Goal: Task Accomplishment & Management: Manage account settings

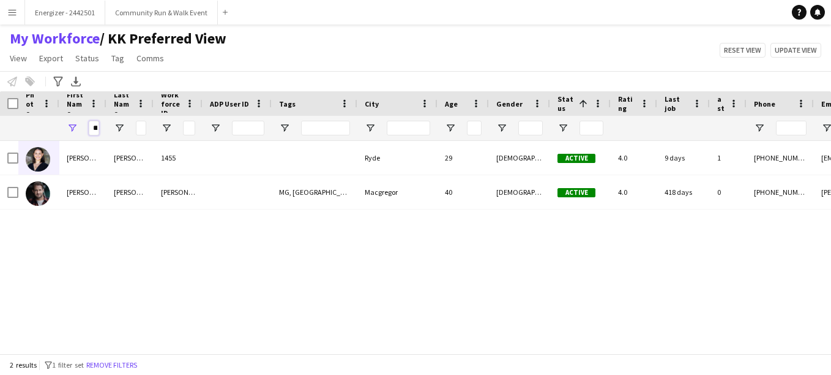
drag, startPoint x: 91, startPoint y: 126, endPoint x: 143, endPoint y: 135, distance: 53.3
click at [143, 135] on div "***" at bounding box center [493, 128] width 987 height 24
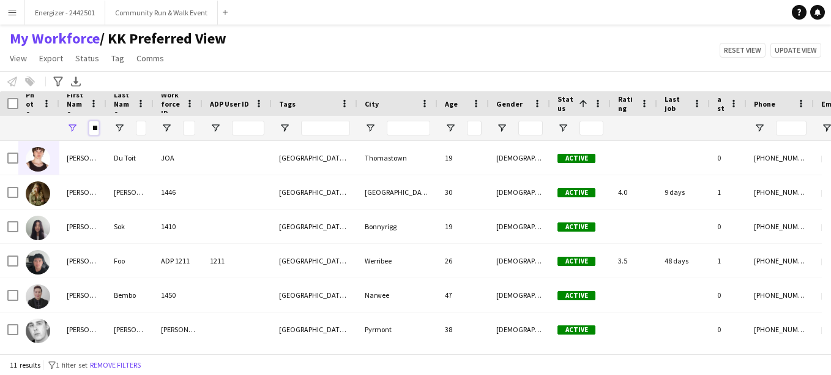
scroll to position [0, 5]
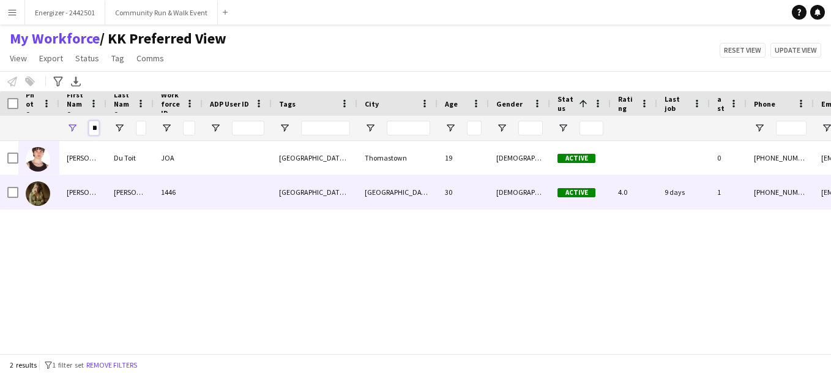
type input "***"
click at [33, 195] on img at bounding box center [38, 193] width 24 height 24
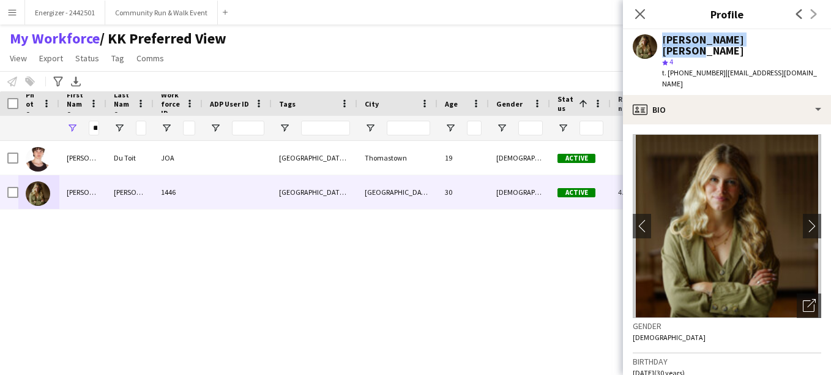
drag, startPoint x: 775, startPoint y: 40, endPoint x: 659, endPoint y: 46, distance: 115.8
click at [659, 46] on div "[PERSON_NAME] [PERSON_NAME] star 4 t. [PHONE_NUMBER] | [EMAIL_ADDRESS][DOMAIN_N…" at bounding box center [727, 61] width 208 height 65
copy div "[PERSON_NAME] [PERSON_NAME]"
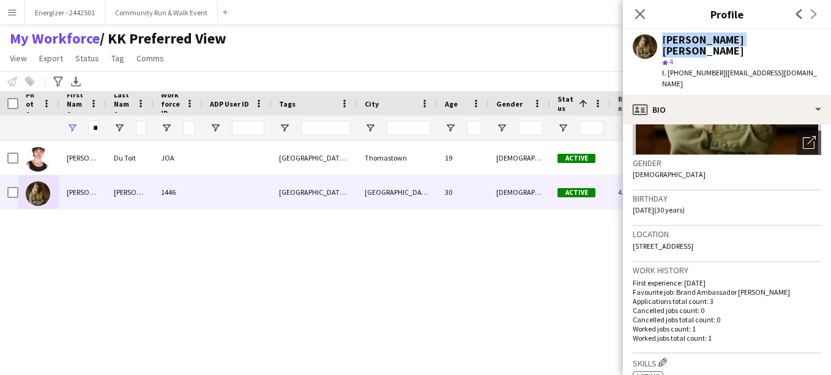
drag, startPoint x: 759, startPoint y: 219, endPoint x: 648, endPoint y: 228, distance: 111.2
click at [648, 228] on div "Location [STREET_ADDRESS]" at bounding box center [727, 244] width 189 height 36
drag, startPoint x: 648, startPoint y: 228, endPoint x: 716, endPoint y: 231, distance: 68.0
click at [716, 231] on div "Location [STREET_ADDRESS]" at bounding box center [727, 244] width 189 height 36
drag, startPoint x: 703, startPoint y: 226, endPoint x: 635, endPoint y: 229, distance: 68.0
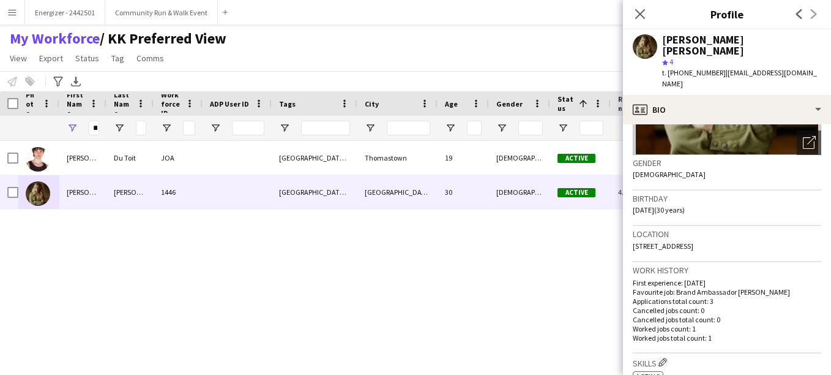
click at [635, 229] on div "Location [STREET_ADDRESS]" at bounding box center [727, 244] width 189 height 36
drag, startPoint x: 635, startPoint y: 229, endPoint x: 694, endPoint y: 226, distance: 58.2
click at [694, 241] on span "[STREET_ADDRESS]" at bounding box center [663, 245] width 61 height 9
drag, startPoint x: 697, startPoint y: 224, endPoint x: 645, endPoint y: 226, distance: 52.1
click at [645, 241] on span "[STREET_ADDRESS]" at bounding box center [663, 245] width 61 height 9
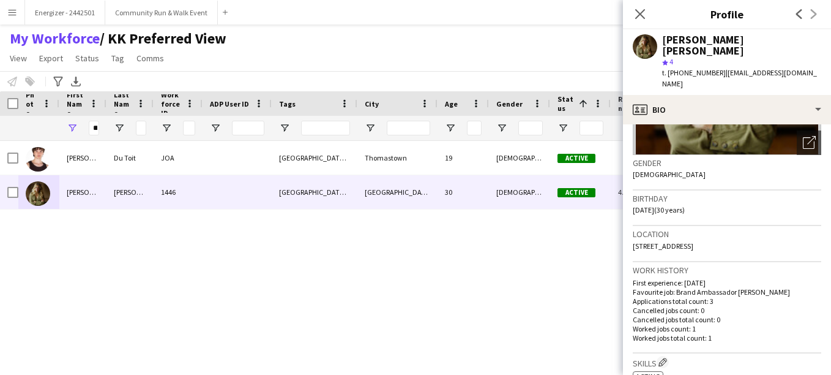
drag, startPoint x: 645, startPoint y: 226, endPoint x: 737, endPoint y: 234, distance: 92.7
click at [737, 234] on div "Location [STREET_ADDRESS]" at bounding box center [727, 244] width 189 height 36
drag, startPoint x: 698, startPoint y: 222, endPoint x: 632, endPoint y: 230, distance: 65.9
click at [632, 230] on app-crew-profile-bio "chevron-left chevron-right Open photos pop-in Gender [DEMOGRAPHIC_DATA] Birthda…" at bounding box center [727, 249] width 208 height 250
copy span "[STREET_ADDRESS]"
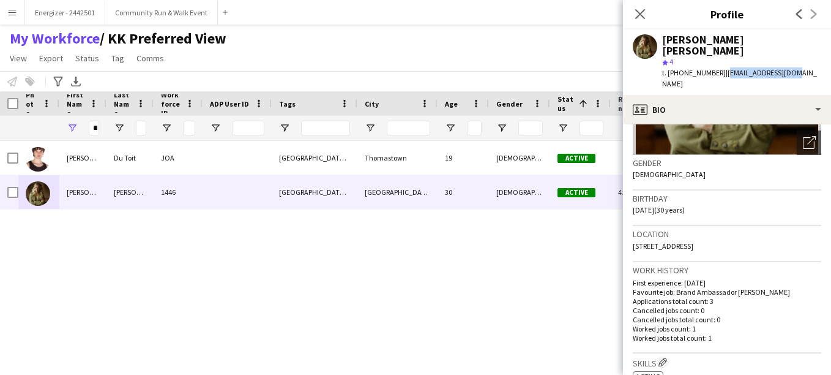
drag, startPoint x: 788, startPoint y: 63, endPoint x: 717, endPoint y: 67, distance: 71.1
click at [717, 67] on div "[PERSON_NAME] [PERSON_NAME] star 4 t. [PHONE_NUMBER] | [EMAIL_ADDRESS][DOMAIN_N…" at bounding box center [727, 61] width 208 height 65
copy span "[EMAIL_ADDRESS][DOMAIN_NAME]"
drag, startPoint x: 711, startPoint y: 59, endPoint x: 681, endPoint y: 67, distance: 31.2
click at [681, 67] on div "t. [PHONE_NUMBER] | [EMAIL_ADDRESS][DOMAIN_NAME]" at bounding box center [741, 78] width 159 height 22
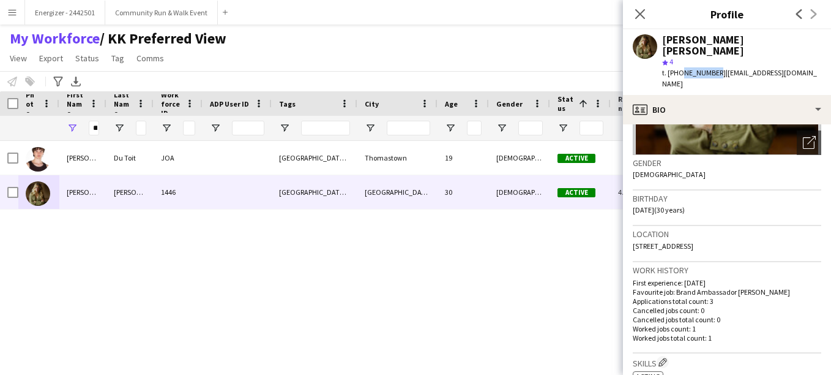
copy span "493931467"
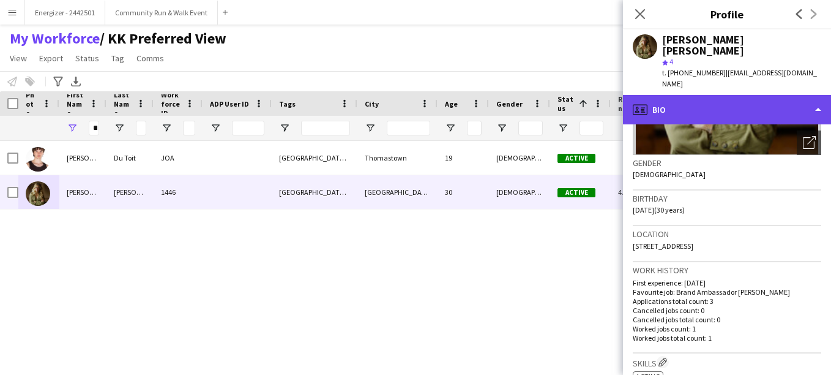
click at [682, 95] on div "profile Bio" at bounding box center [727, 109] width 208 height 29
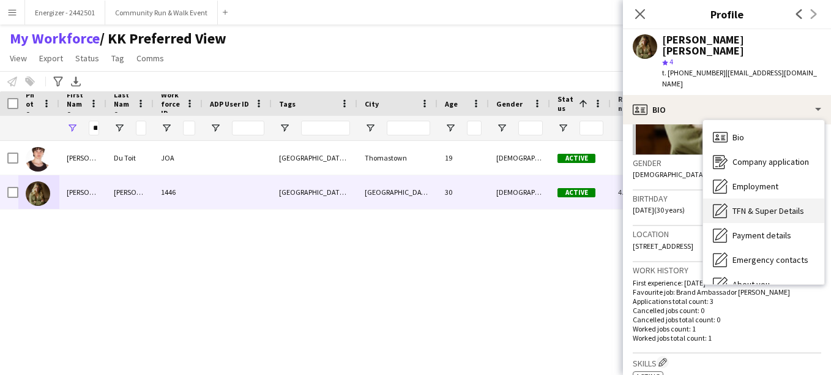
click at [740, 205] on span "TFN & Super Details" at bounding box center [769, 210] width 72 height 11
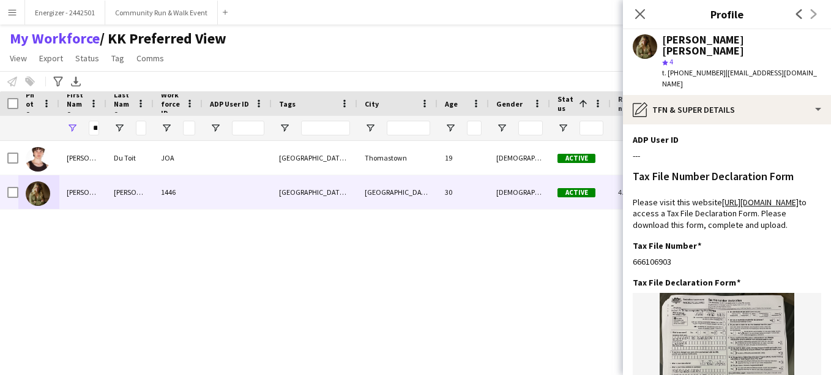
drag, startPoint x: 678, startPoint y: 271, endPoint x: 631, endPoint y: 276, distance: 46.8
click at [631, 276] on app-section-data-types "ADP User ID Edit this field --- Tax File Number Declaration Form Please visit t…" at bounding box center [727, 249] width 208 height 250
copy div "666106903"
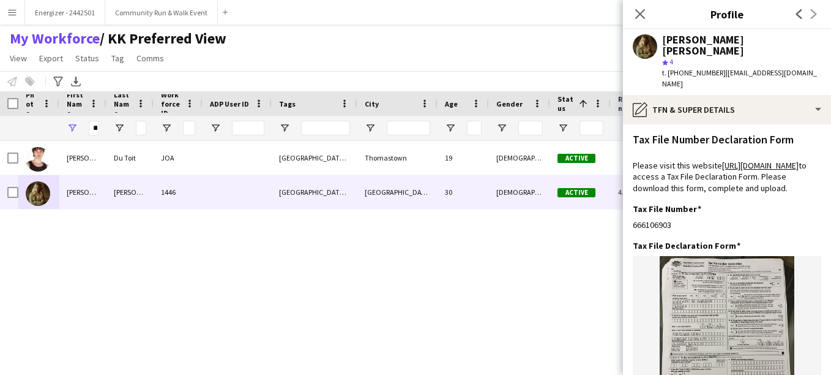
scroll to position [39, 0]
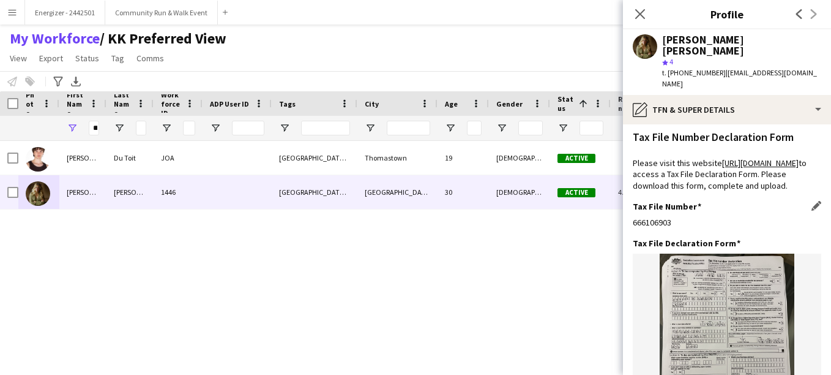
copy div "666106903"
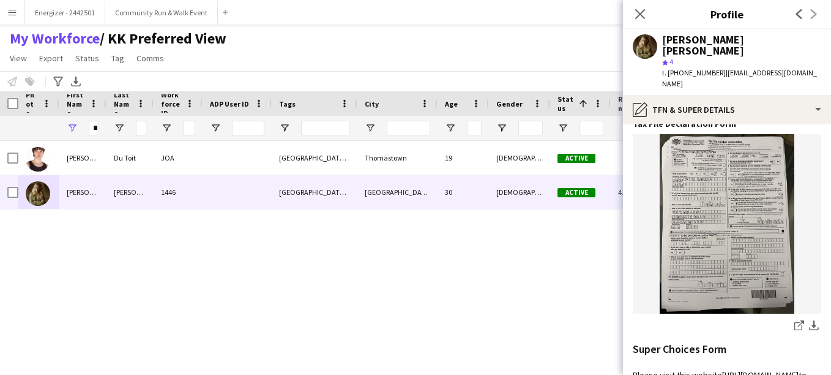
scroll to position [163, 0]
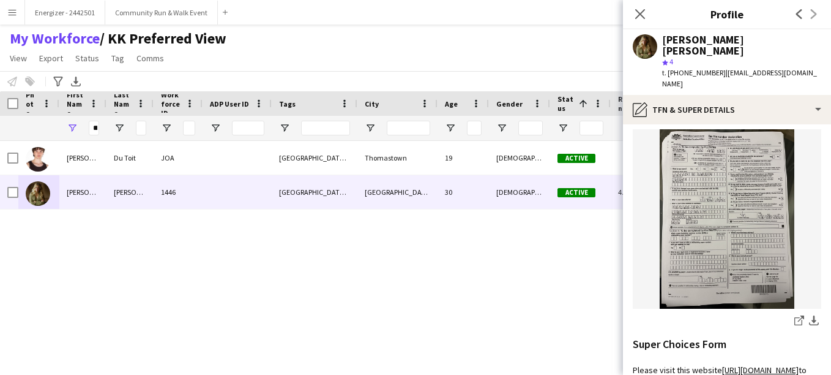
click at [708, 219] on img at bounding box center [727, 218] width 189 height 179
click at [727, 253] on img at bounding box center [727, 218] width 189 height 179
drag, startPoint x: 727, startPoint y: 253, endPoint x: 695, endPoint y: 290, distance: 48.5
click at [695, 290] on img at bounding box center [727, 218] width 189 height 179
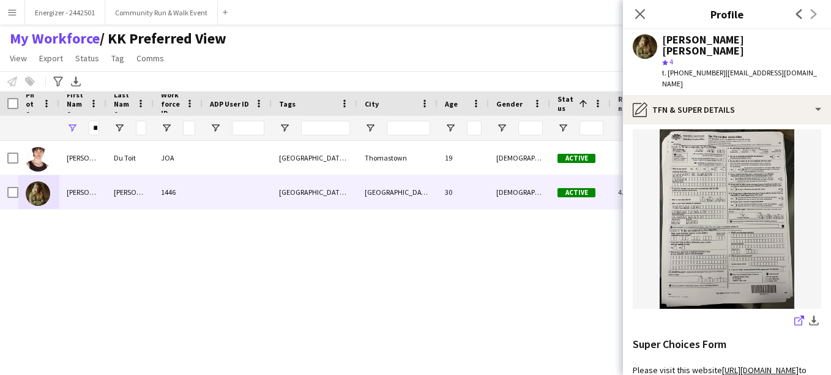
click at [795, 325] on icon "share-external-link-1" at bounding box center [800, 320] width 10 height 10
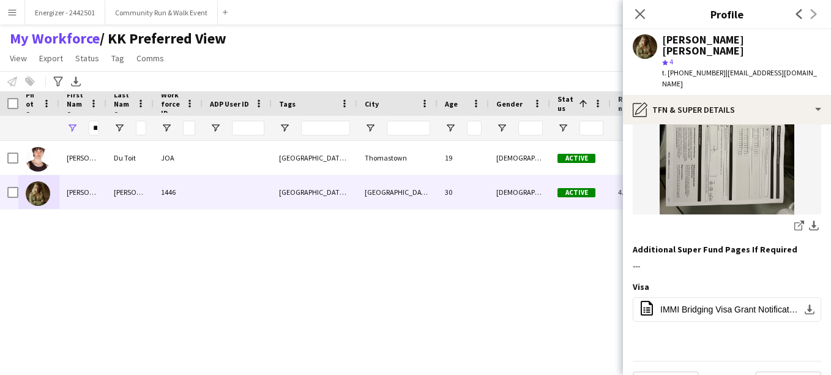
scroll to position [701, 0]
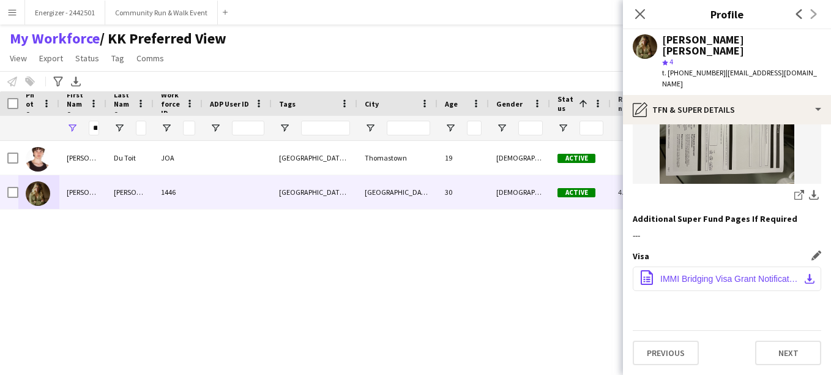
click at [678, 278] on span "IMMI Bridging Visa Grant Notification (1).pdf" at bounding box center [729, 279] width 138 height 10
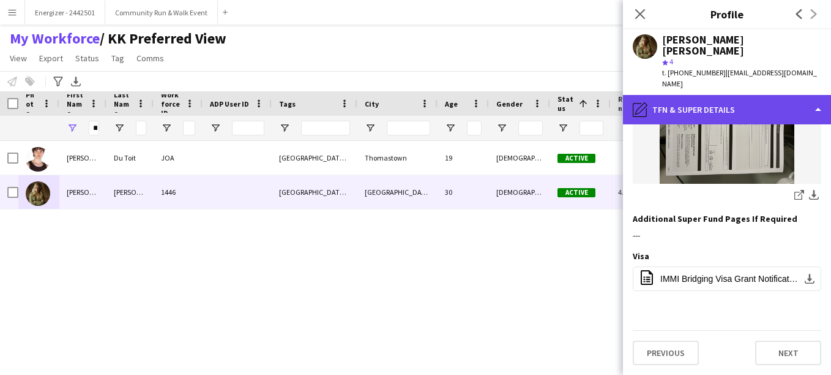
click at [733, 95] on div "pencil4 TFN & Super Details" at bounding box center [727, 109] width 208 height 29
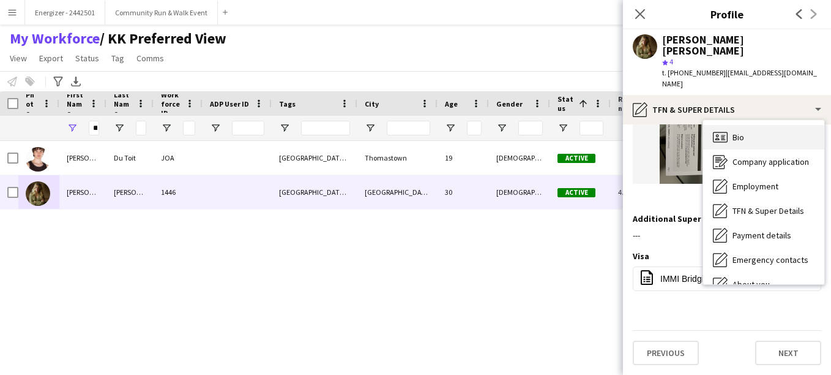
click at [749, 125] on div "Bio Bio" at bounding box center [763, 137] width 121 height 24
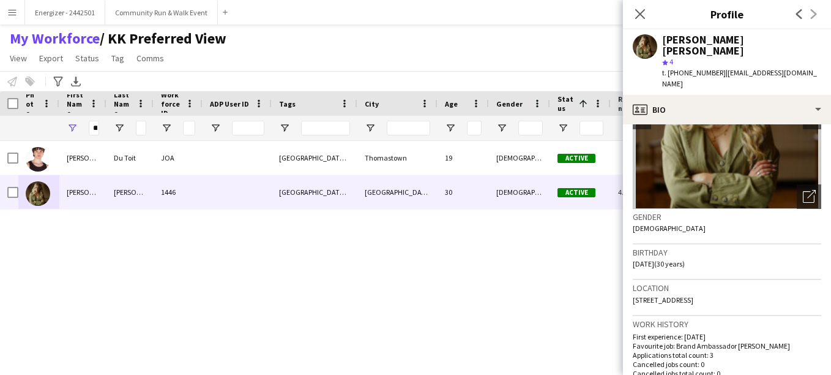
scroll to position [0, 0]
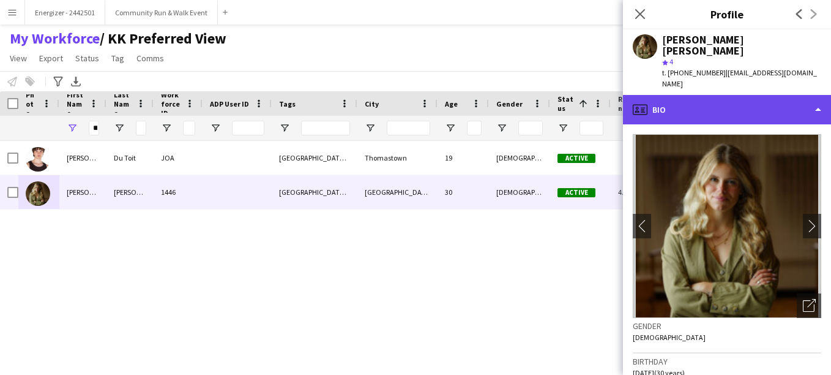
click at [742, 95] on div "profile Bio" at bounding box center [727, 109] width 208 height 29
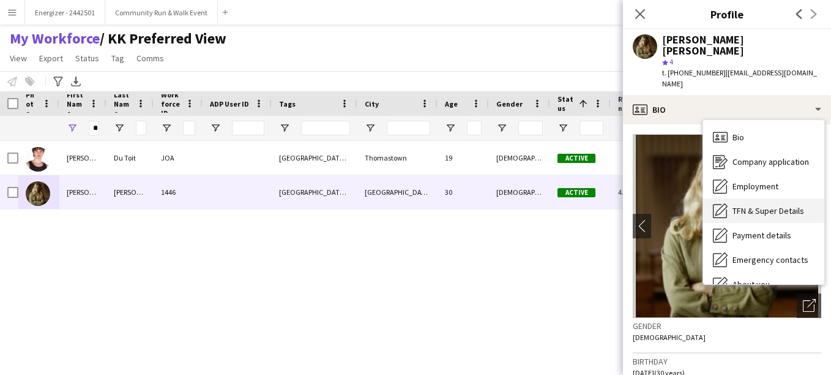
click at [761, 205] on span "TFN & Super Details" at bounding box center [769, 210] width 72 height 11
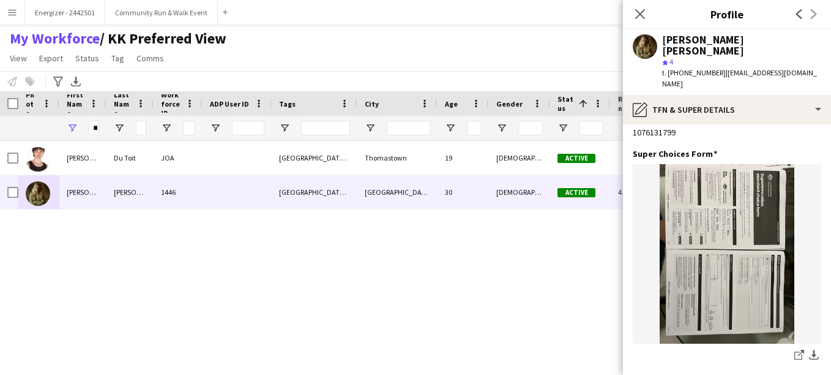
scroll to position [458, 0]
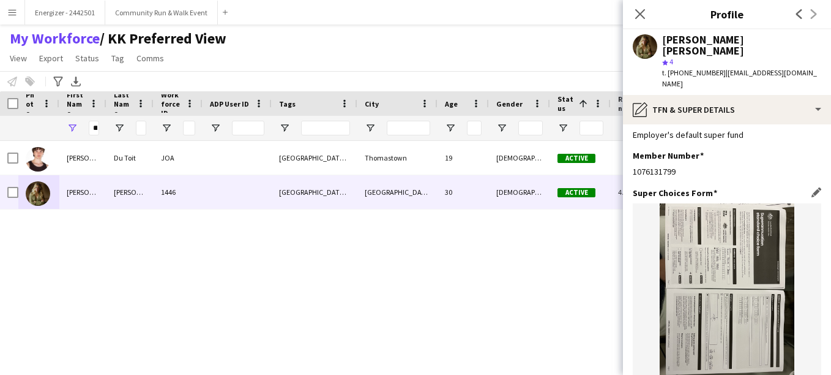
click at [744, 281] on img at bounding box center [727, 292] width 189 height 179
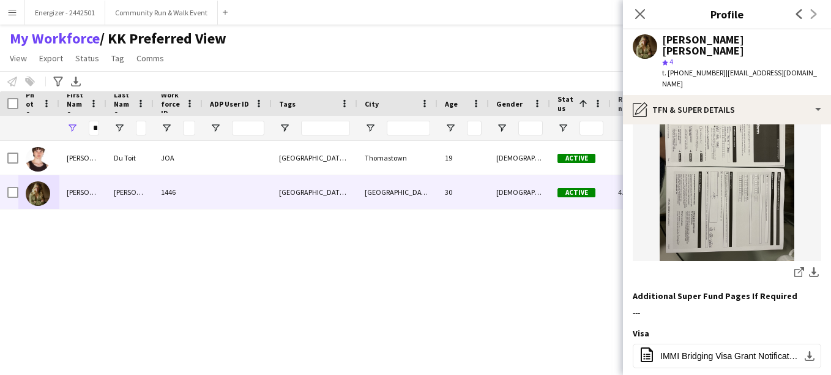
scroll to position [582, 0]
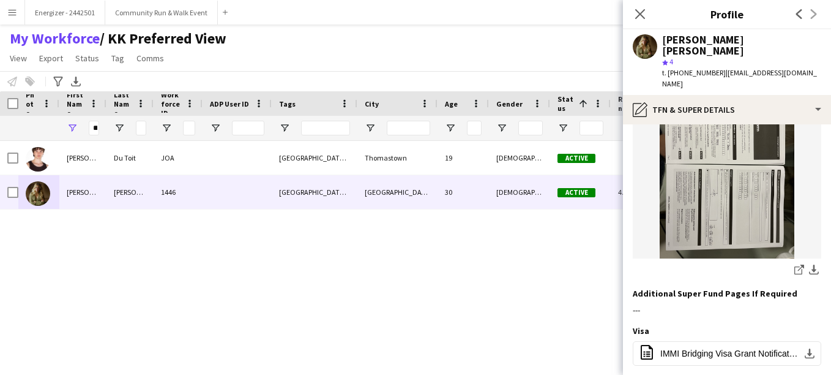
click at [705, 256] on img at bounding box center [727, 168] width 189 height 179
click at [795, 274] on icon "share-external-link-1" at bounding box center [800, 269] width 10 height 10
click at [9, 10] on app-icon "Menu" at bounding box center [12, 12] width 10 height 10
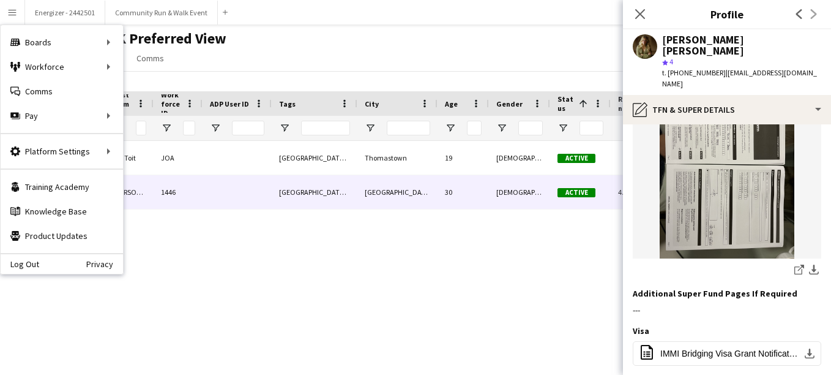
click at [9, 10] on app-icon "Menu" at bounding box center [12, 12] width 10 height 10
click at [157, 10] on button "Community Run & Walk Event Close" at bounding box center [161, 13] width 113 height 24
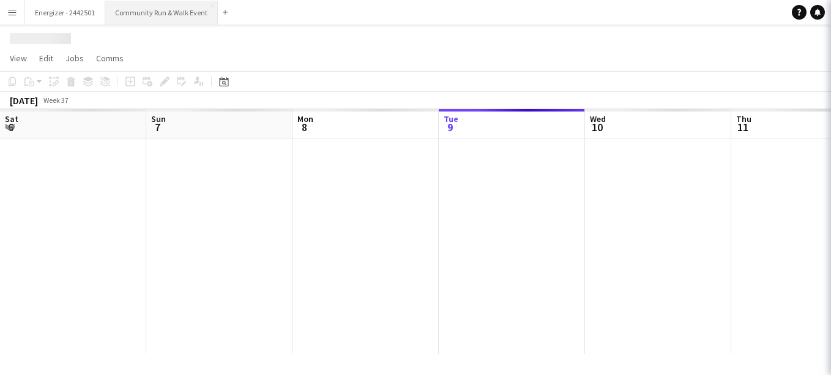
scroll to position [0, 293]
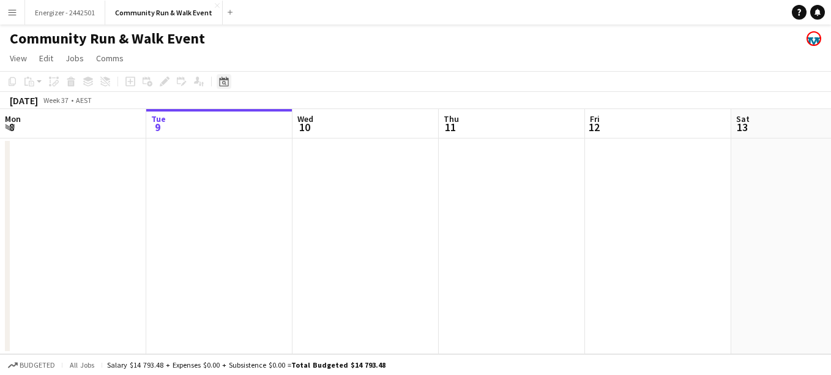
click at [226, 83] on icon "Date picker" at bounding box center [224, 82] width 10 height 10
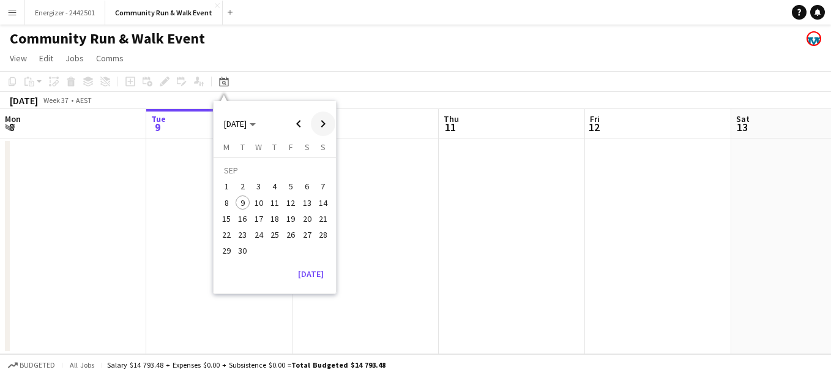
click at [324, 122] on span "Next month" at bounding box center [323, 123] width 24 height 24
click at [322, 209] on span "16" at bounding box center [323, 205] width 15 height 15
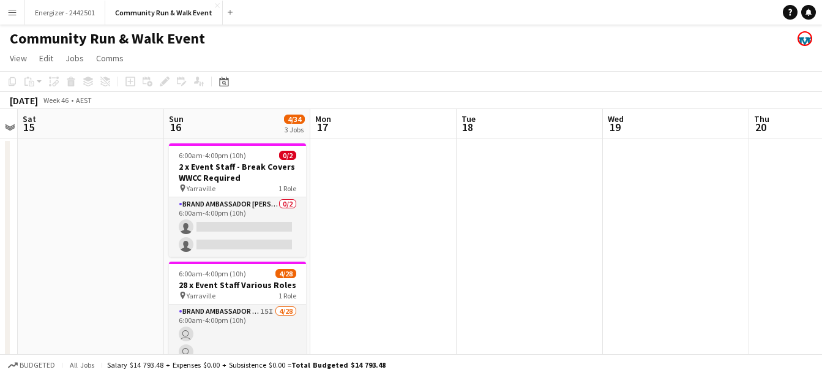
scroll to position [0, 365]
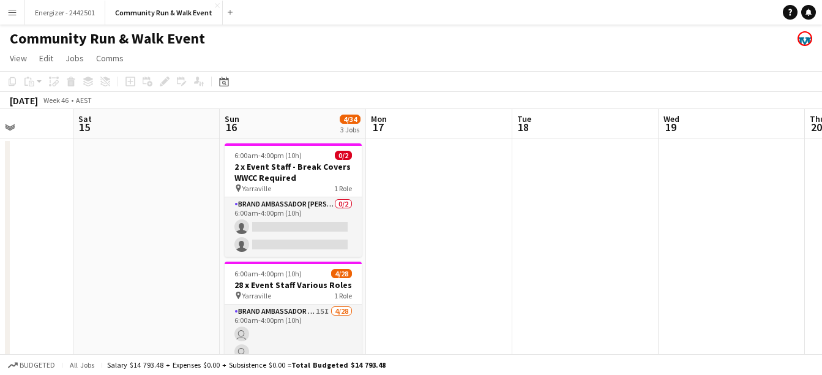
drag, startPoint x: 375, startPoint y: 232, endPoint x: 431, endPoint y: 234, distance: 55.8
click at [431, 234] on app-calendar-viewport "Wed 12 Thu 13 Fri 14 Sat 15 Sun 16 4/34 3 Jobs Mon 17 Tue 18 Wed 19 Thu 20 Fri …" at bounding box center [411, 366] width 822 height 514
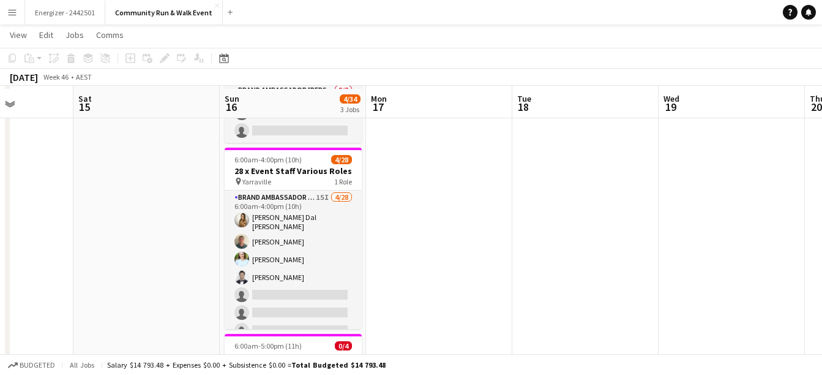
scroll to position [119, 0]
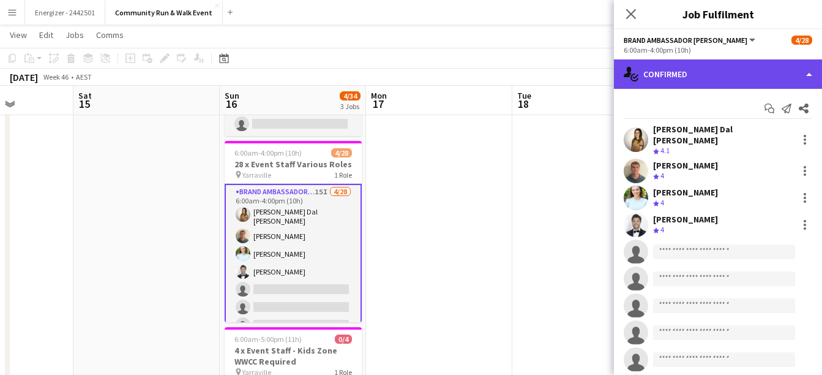
click at [650, 69] on div "single-neutral-actions-check-2 Confirmed" at bounding box center [718, 73] width 208 height 29
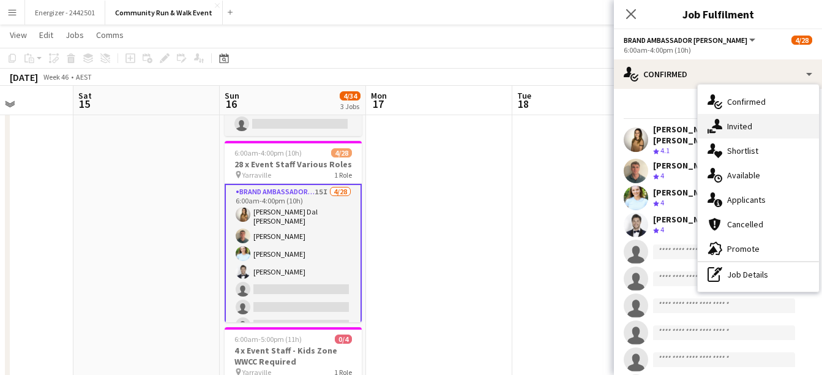
click at [779, 130] on div "single-neutral-actions-share-1 Invited" at bounding box center [758, 126] width 121 height 24
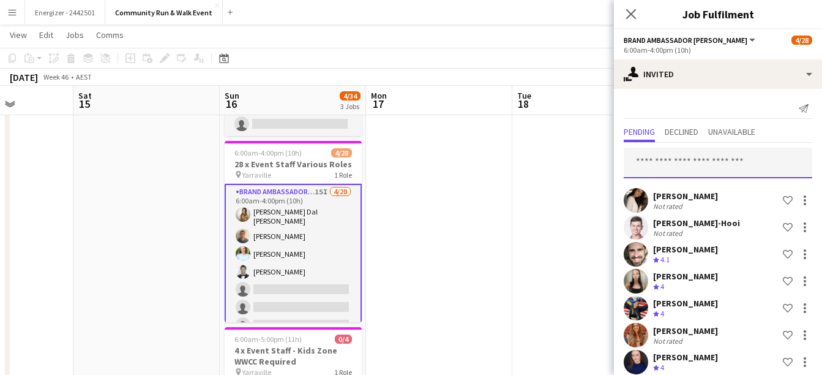
click at [685, 160] on input "text" at bounding box center [718, 163] width 189 height 31
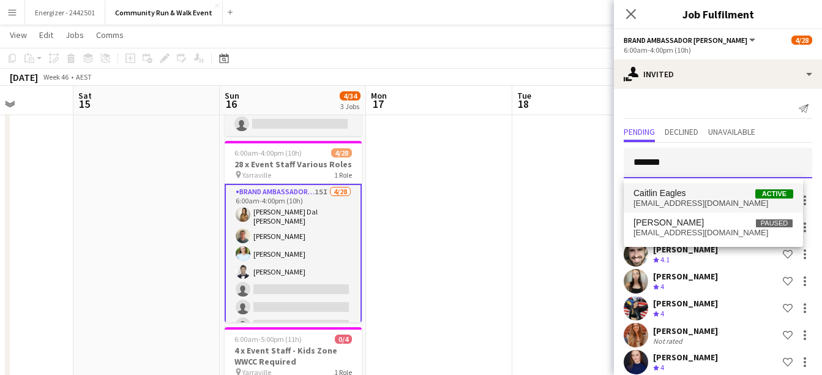
type input "*******"
click at [688, 195] on span "Caitlin Eagles Active" at bounding box center [714, 193] width 160 height 10
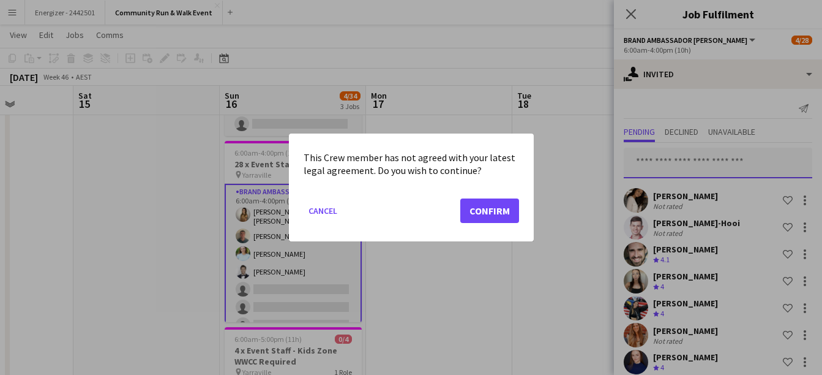
scroll to position [0, 0]
click at [488, 215] on button "Confirm" at bounding box center [489, 210] width 59 height 24
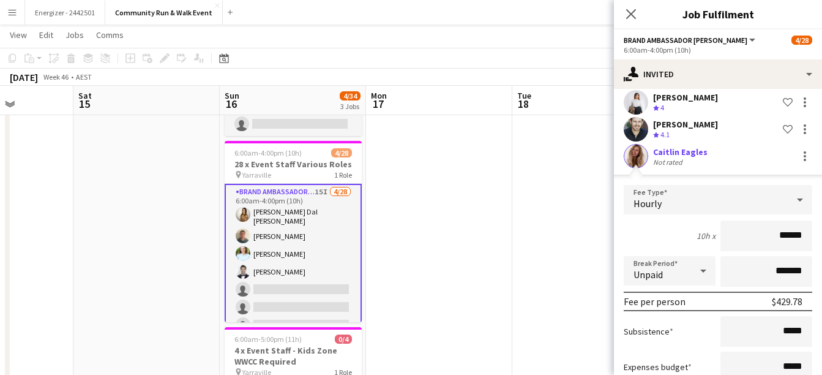
scroll to position [532, 0]
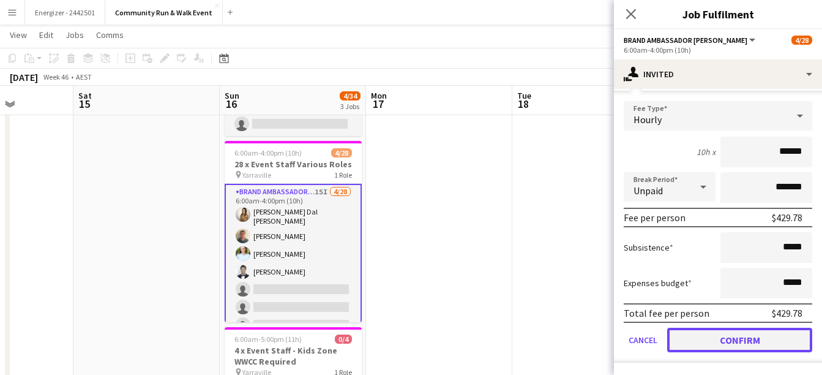
click at [744, 346] on button "Confirm" at bounding box center [739, 339] width 145 height 24
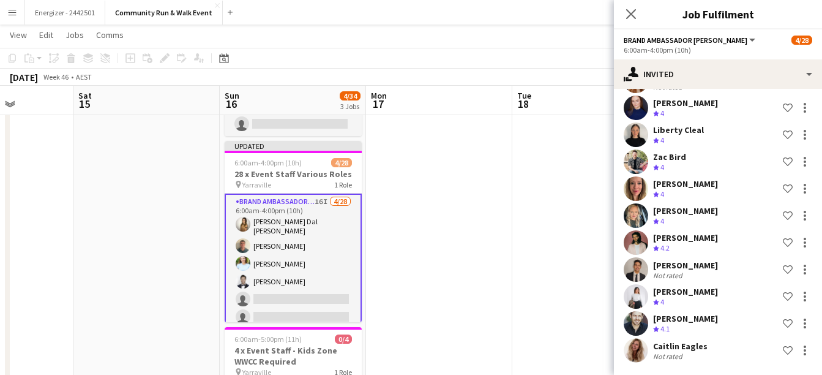
scroll to position [254, 0]
click at [489, 263] on app-date-cell at bounding box center [439, 260] width 146 height 484
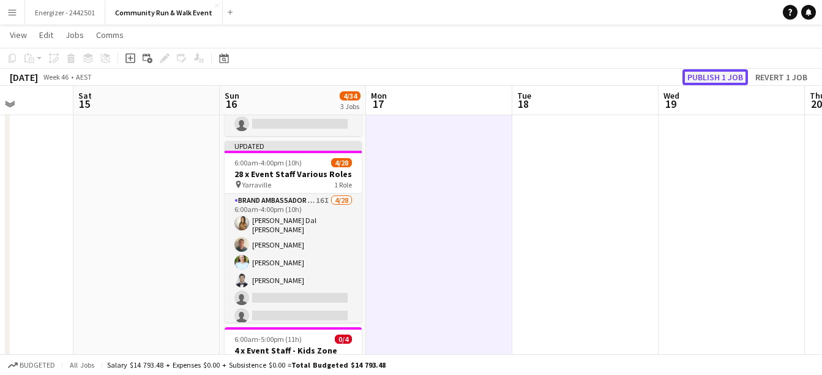
click at [705, 78] on button "Publish 1 job" at bounding box center [714, 77] width 65 height 16
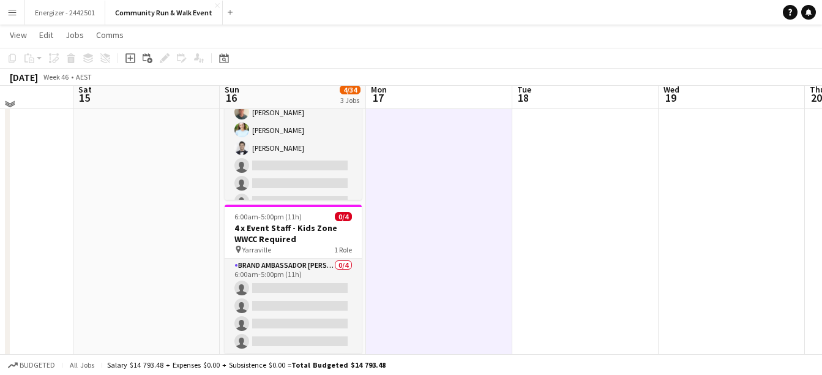
scroll to position [245, 0]
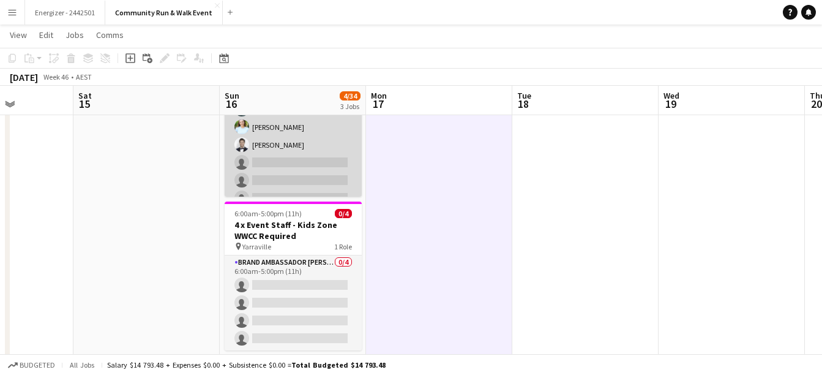
click at [316, 133] on app-card-role "Brand Ambassador [PERSON_NAME] 16I [DATE] 6:00am-4:00pm (10h) [PERSON_NAME] Dal…" at bounding box center [293, 320] width 137 height 525
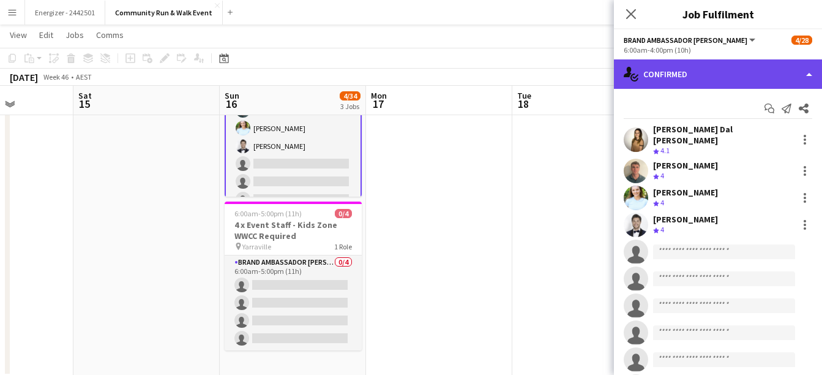
click at [680, 76] on div "single-neutral-actions-check-2 Confirmed" at bounding box center [718, 73] width 208 height 29
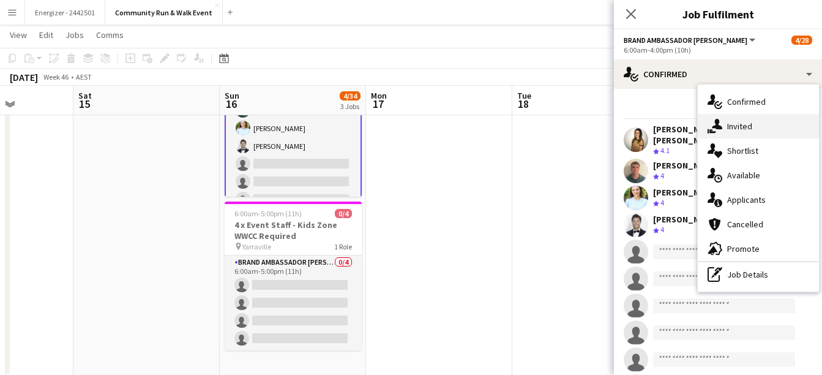
click at [749, 125] on span "Invited" at bounding box center [739, 126] width 25 height 11
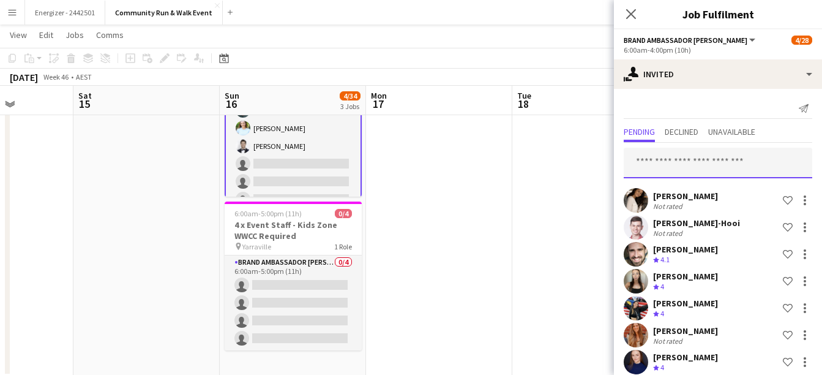
click at [666, 161] on input "text" at bounding box center [718, 163] width 189 height 31
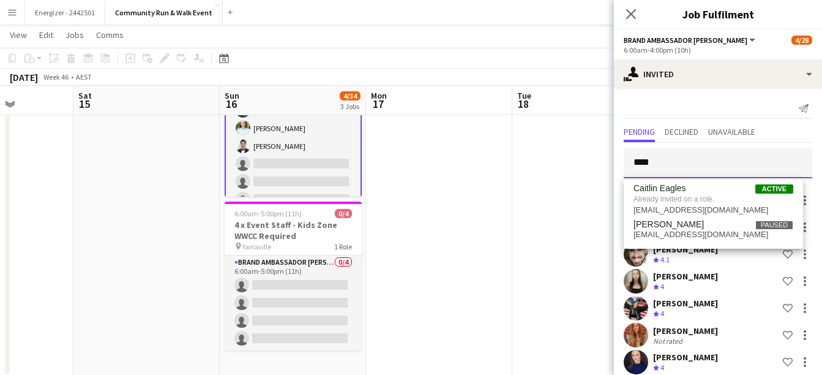
type input "****"
click at [562, 194] on app-date-cell at bounding box center [585, 134] width 146 height 484
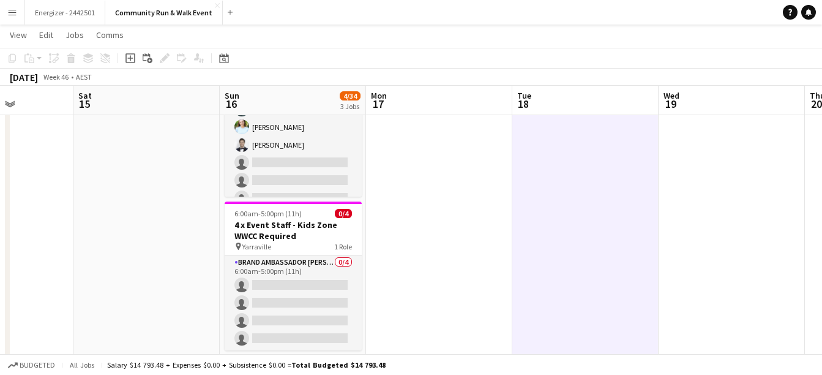
click at [9, 16] on app-icon "Menu" at bounding box center [12, 12] width 10 height 10
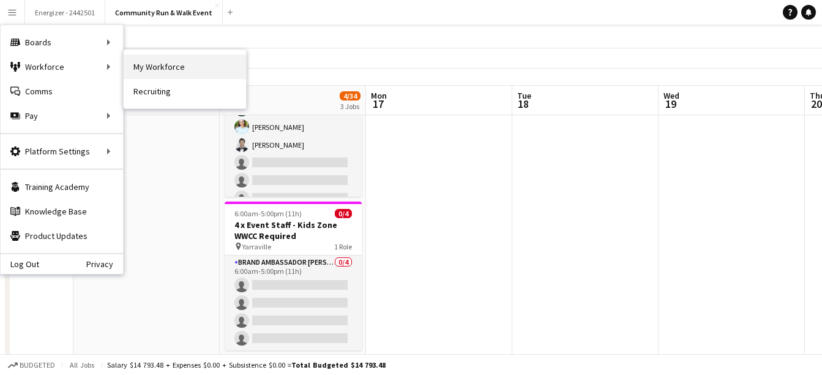
click at [175, 64] on link "My Workforce" at bounding box center [185, 66] width 122 height 24
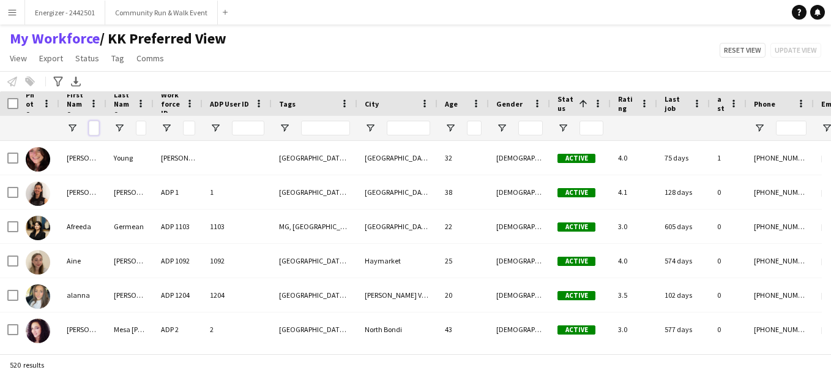
click at [91, 129] on input "First Name Filter Input" at bounding box center [94, 128] width 10 height 15
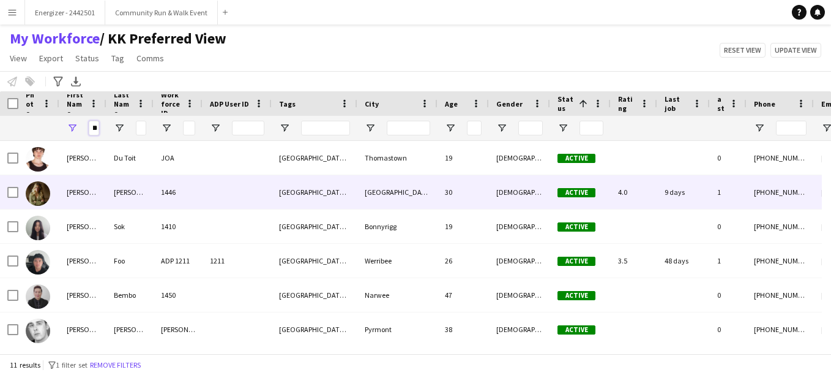
type input "**"
click at [39, 196] on img at bounding box center [38, 193] width 24 height 24
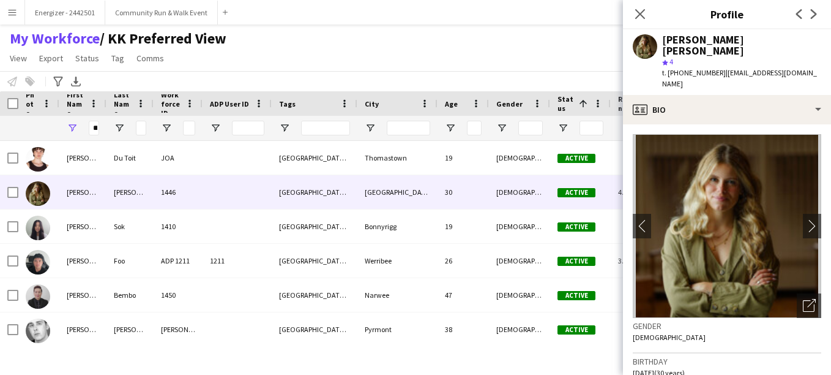
scroll to position [713, 0]
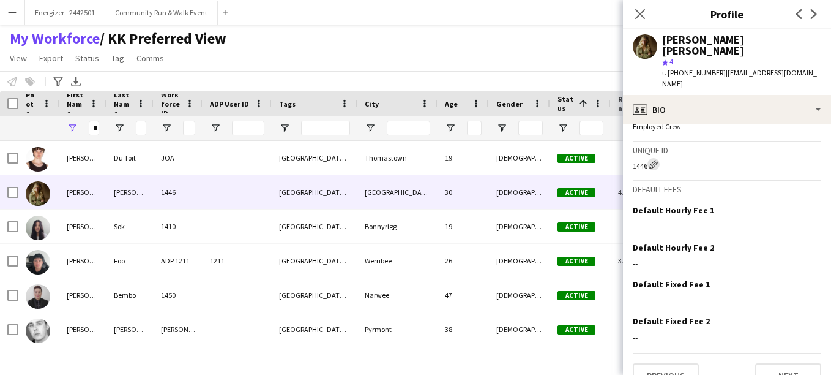
click at [654, 160] on app-icon "Edit crew unique ID" at bounding box center [653, 164] width 9 height 9
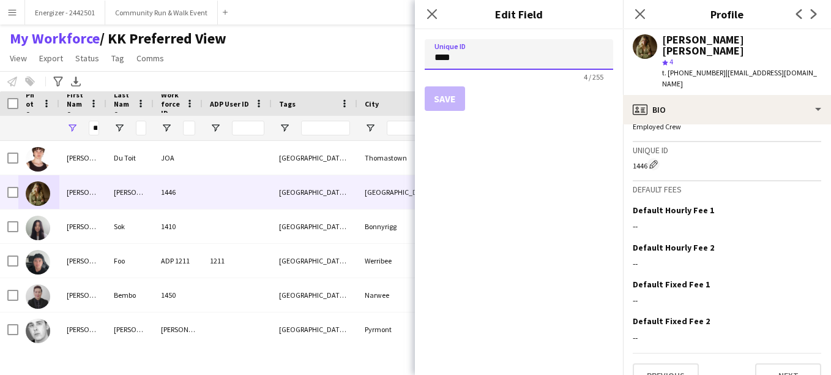
drag, startPoint x: 473, startPoint y: 60, endPoint x: 383, endPoint y: 64, distance: 89.4
click at [383, 64] on body "Menu Boards Boards Boards All jobs Status Workforce Workforce My Workforce Recr…" at bounding box center [415, 187] width 831 height 375
type input "********"
click at [444, 95] on button "Save" at bounding box center [445, 98] width 40 height 24
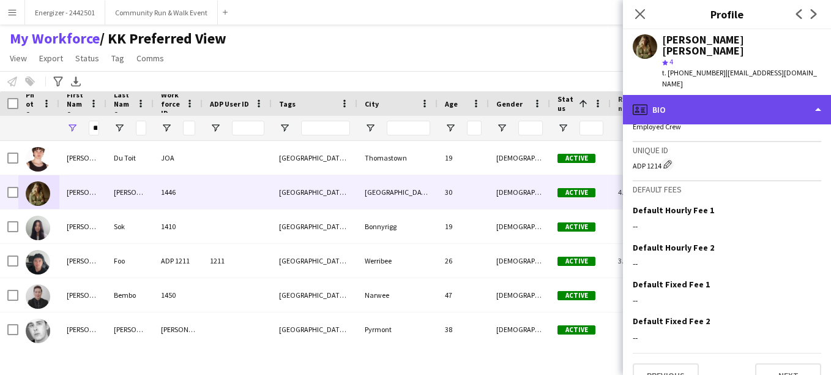
click at [717, 95] on div "profile Bio" at bounding box center [727, 109] width 208 height 29
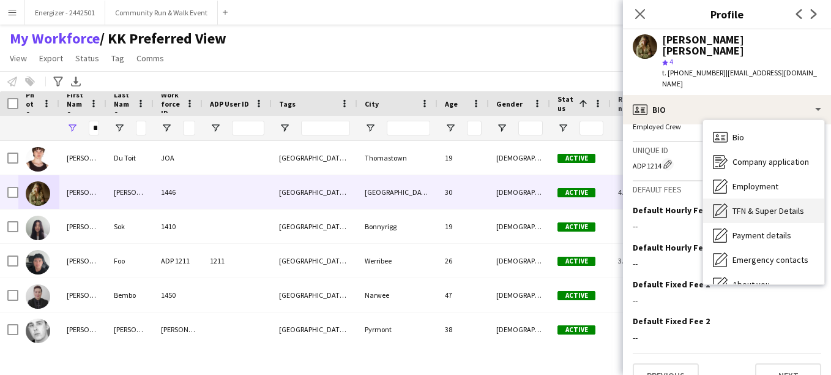
click at [773, 205] on span "TFN & Super Details" at bounding box center [769, 210] width 72 height 11
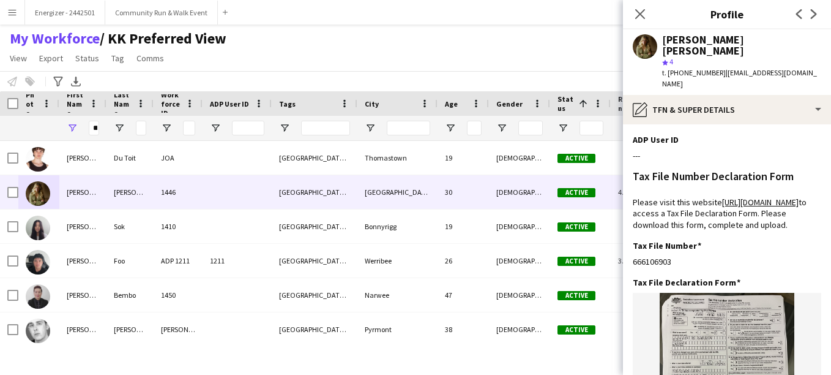
click at [815, 124] on app-section-data-types "ADP User ID Edit this field --- Tax File Number Declaration Form Please visit t…" at bounding box center [727, 249] width 208 height 250
click at [812, 134] on app-icon "Edit this field" at bounding box center [817, 139] width 10 height 10
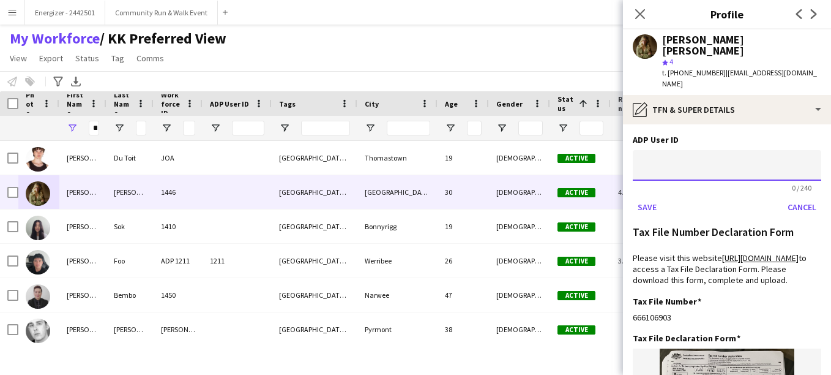
click at [645, 150] on input at bounding box center [727, 165] width 189 height 31
type input "*"
type input "****"
click at [654, 197] on button "Save" at bounding box center [647, 207] width 29 height 20
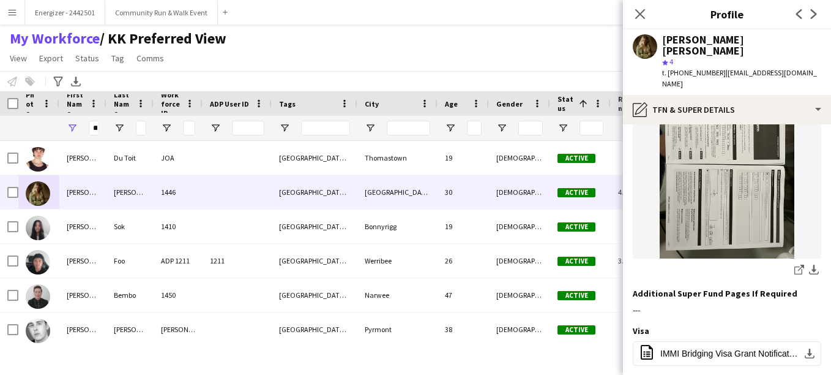
scroll to position [701, 0]
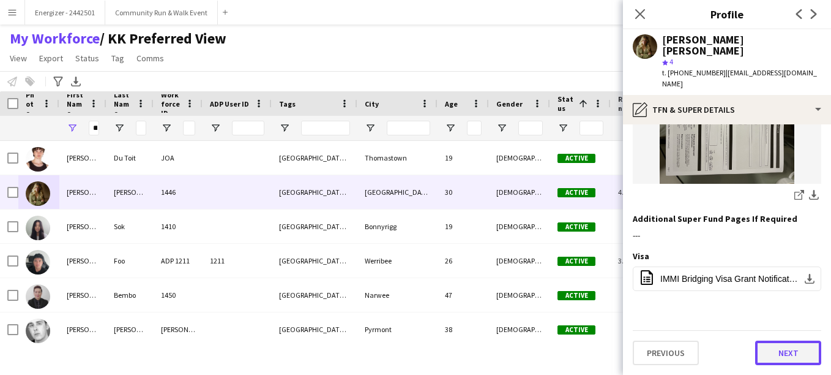
click at [777, 348] on button "Next" at bounding box center [788, 352] width 66 height 24
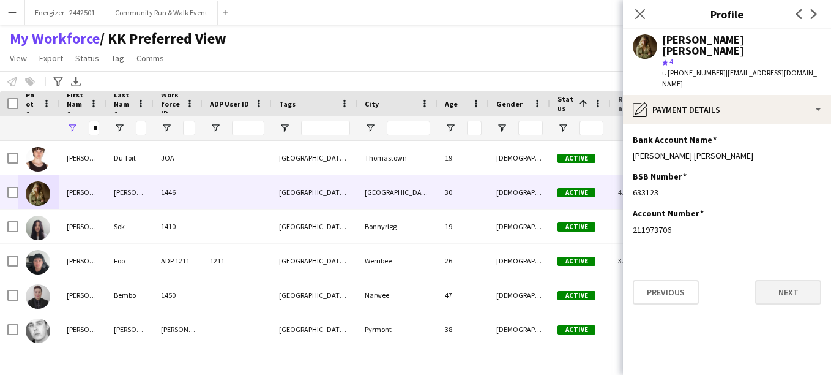
scroll to position [0, 0]
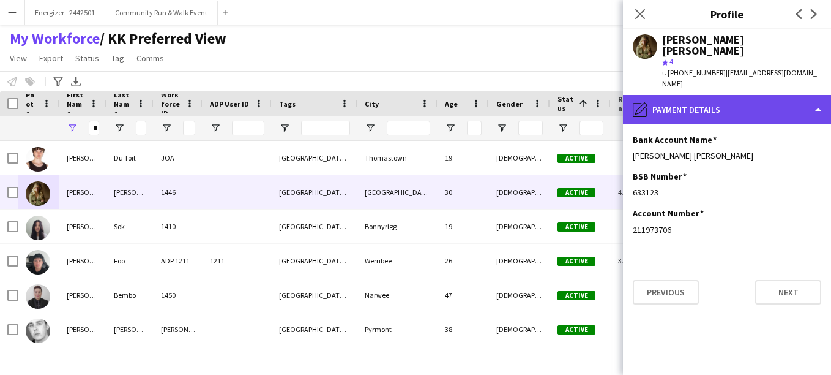
click at [761, 95] on div "pencil4 Payment details" at bounding box center [727, 109] width 208 height 29
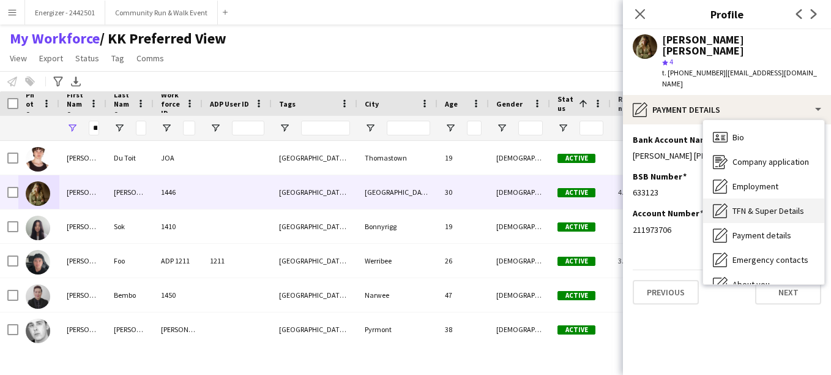
click at [770, 198] on div "TFN & Super Details TFN & Super Details" at bounding box center [763, 210] width 121 height 24
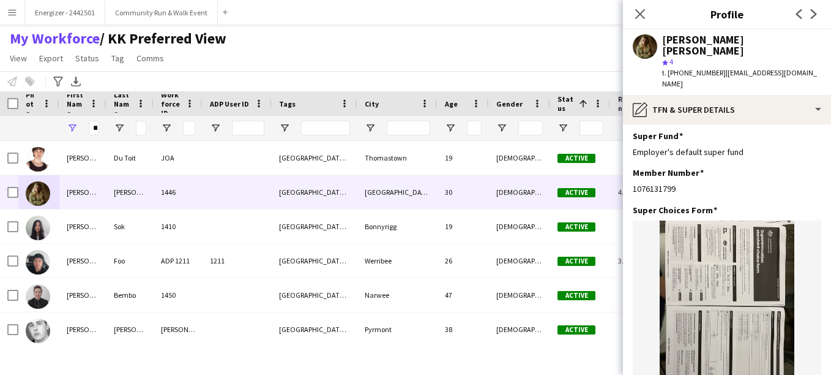
scroll to position [438, 0]
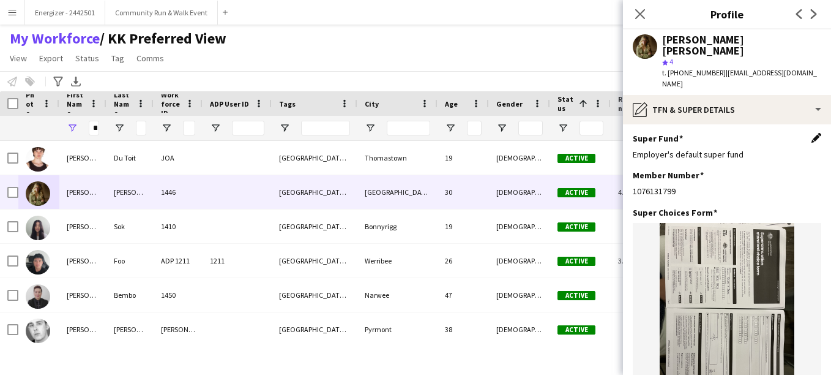
click at [812, 143] on app-icon "Edit this field" at bounding box center [817, 138] width 10 height 10
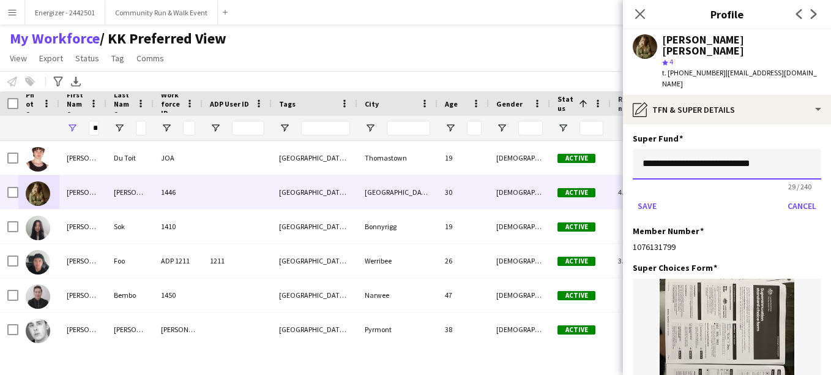
drag, startPoint x: 774, startPoint y: 207, endPoint x: 661, endPoint y: 192, distance: 113.7
click at [661, 192] on div "**********" at bounding box center [727, 179] width 189 height 92
type input "*"
type input "**********"
click at [651, 215] on button "Save" at bounding box center [647, 206] width 29 height 20
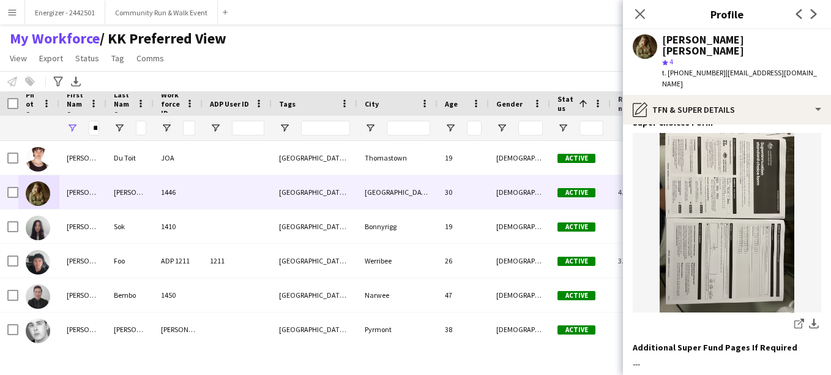
scroll to position [545, 0]
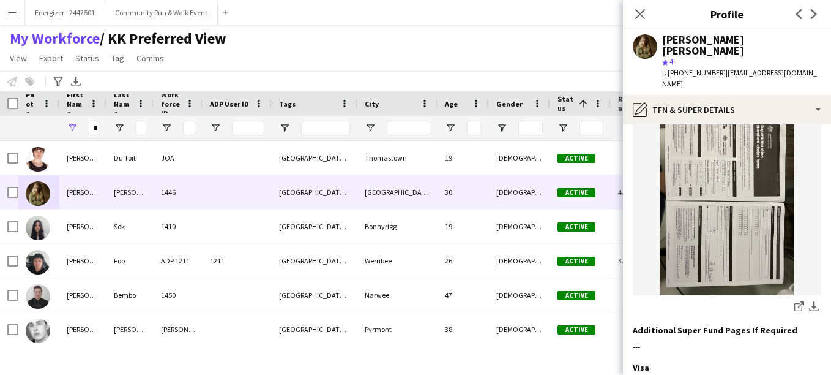
drag, startPoint x: 741, startPoint y: 233, endPoint x: 725, endPoint y: 277, distance: 46.1
click at [725, 277] on img at bounding box center [727, 205] width 189 height 179
click at [814, 144] on app-section-data-types "ADP User ID Edit this field 1214 Tax File Number Declaration Form Please visit …" at bounding box center [727, 249] width 208 height 250
click at [812, 110] on app-icon "Edit this field" at bounding box center [817, 105] width 10 height 10
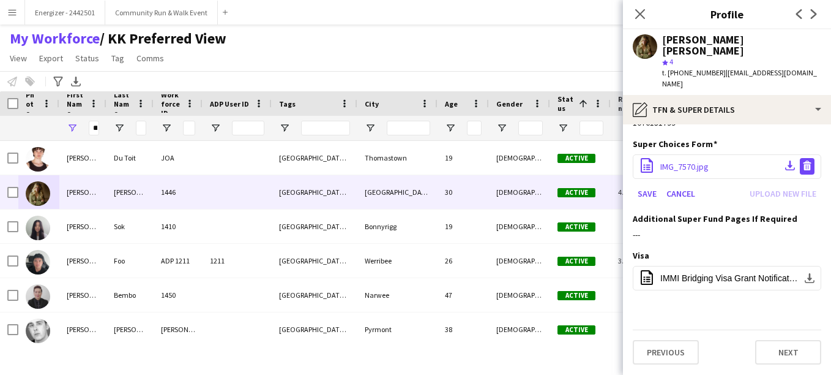
click at [802, 170] on app-icon "Delete file" at bounding box center [807, 166] width 10 height 12
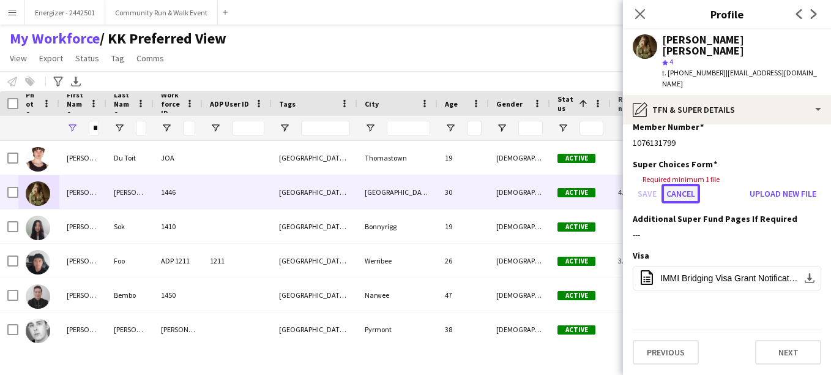
click at [675, 193] on button "Cancel" at bounding box center [681, 194] width 39 height 20
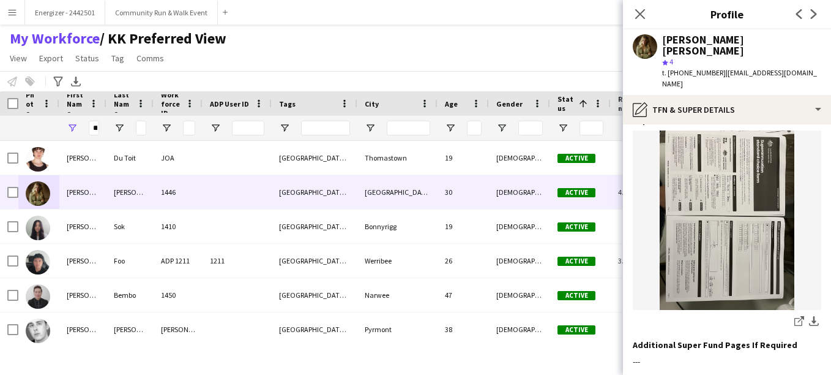
click at [812, 124] on app-icon "Edit this field" at bounding box center [817, 119] width 10 height 10
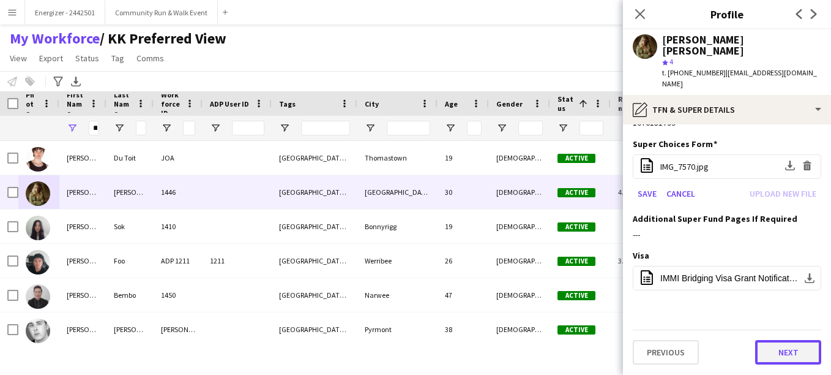
click at [788, 364] on button "Next" at bounding box center [788, 352] width 66 height 24
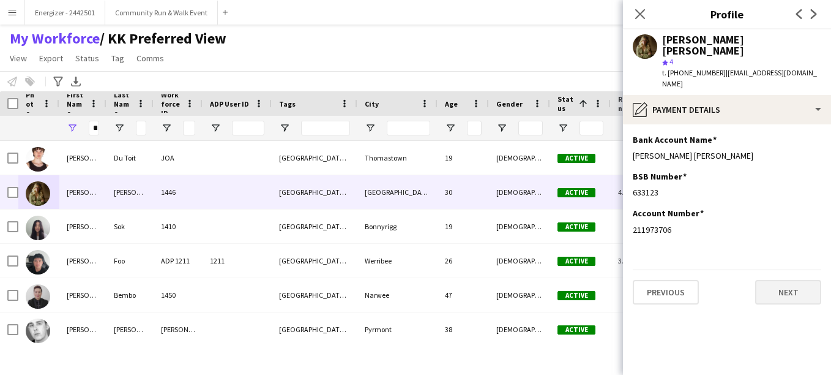
scroll to position [0, 0]
click at [799, 280] on button "Next" at bounding box center [788, 292] width 66 height 24
